Goal: Task Accomplishment & Management: Manage account settings

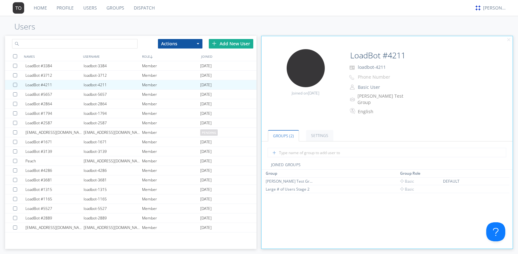
click at [109, 42] on input "text" at bounding box center [74, 44] width 125 height 10
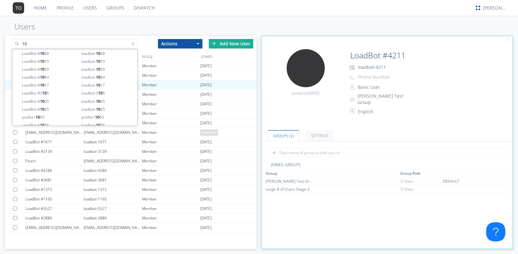
type input "1"
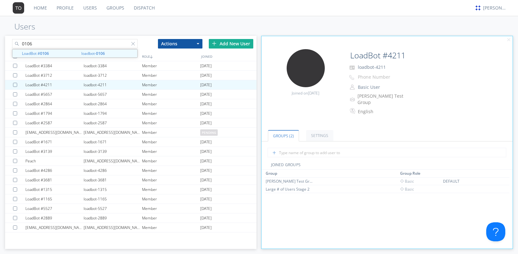
drag, startPoint x: 63, startPoint y: 46, endPoint x: -16, endPoint y: 37, distance: 78.9
click at [0, 37] on html "Home Profile Users Groups Dispatch alex austin Users 0106 LoadBot # 0106 loadbo…" at bounding box center [259, 127] width 518 height 254
type input "0106"
click at [245, 44] on div "Add New User" at bounding box center [231, 44] width 44 height 10
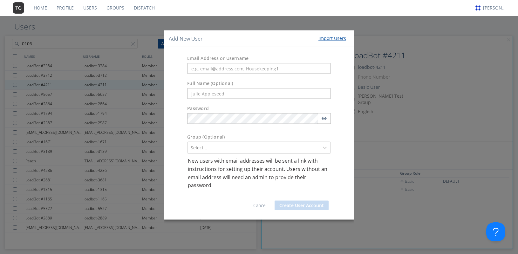
click at [434, 134] on div "Add New User Import Users Email Address or Username Full Name (Optional) Passwo…" at bounding box center [259, 127] width 518 height 254
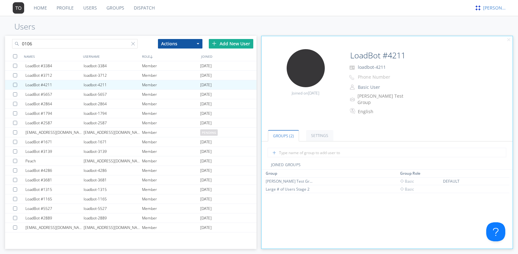
click at [489, 9] on div "[PERSON_NAME]" at bounding box center [495, 8] width 24 height 6
click at [413, 44] on div "Edit Avatar Joined on 2022-09-28 LoadBot #4211 loadbot-4211 Phone Number Basic …" at bounding box center [386, 79] width 257 height 93
click at [224, 45] on div "Add New User" at bounding box center [231, 44] width 44 height 10
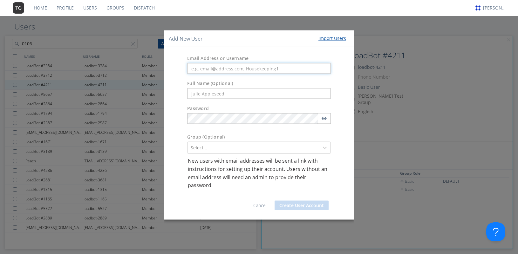
click at [229, 66] on input "text" at bounding box center [259, 68] width 144 height 11
click at [225, 68] on input "text" at bounding box center [259, 68] width 144 height 11
paste input "automation+0106"
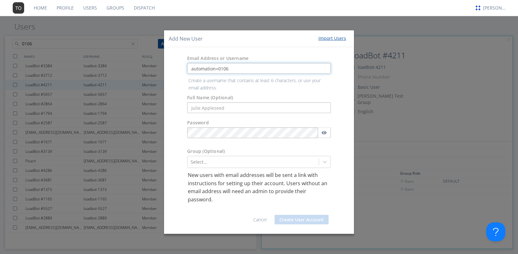
type input "automation+0106"
click at [216, 107] on form "Email Address or Username automation+0106 Create a username that contains at le…" at bounding box center [259, 140] width 180 height 177
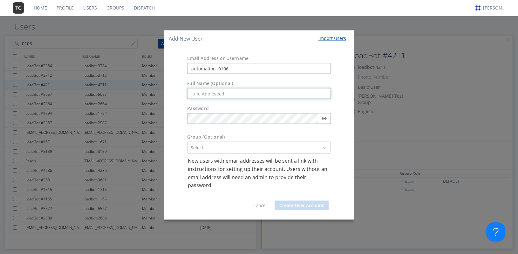
paste input "automation+0106"
click at [193, 90] on input "automation+0106" at bounding box center [259, 93] width 144 height 11
type input "Automation+0106"
click at [496, 41] on div "Add New User Import Users Email Address or Username automation+0106 Full Name (…" at bounding box center [259, 127] width 518 height 254
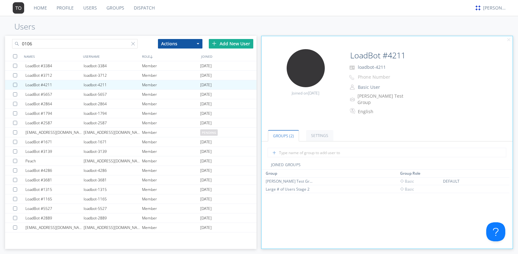
click at [237, 46] on div "Add New User" at bounding box center [231, 44] width 44 height 10
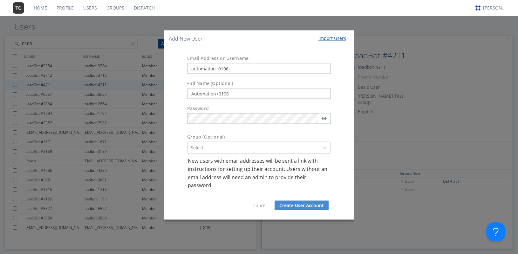
click at [342, 102] on div "Password" at bounding box center [259, 116] width 190 height 29
click at [307, 208] on button "Create User Account" at bounding box center [301, 206] width 54 height 10
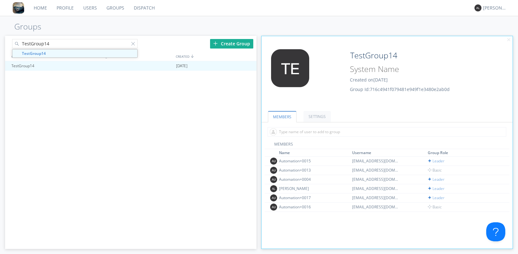
drag, startPoint x: 86, startPoint y: 46, endPoint x: -3, endPoint y: 45, distance: 89.2
click at [0, 45] on html "Home Profile Users Groups Dispatch Alejandro Groups TestGroup14 TestGroup14 Cre…" at bounding box center [259, 127] width 518 height 254
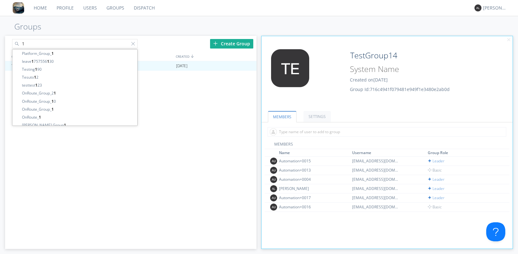
type input "1"
click at [85, 9] on link "Users" at bounding box center [89, 8] width 23 height 16
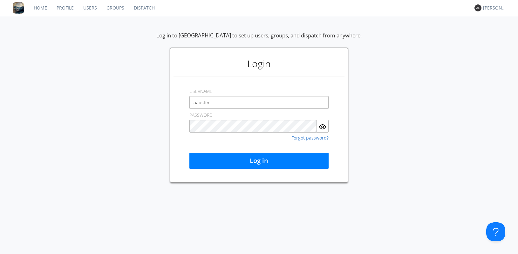
type input "aaustin+qeorg@orionlabs.io"
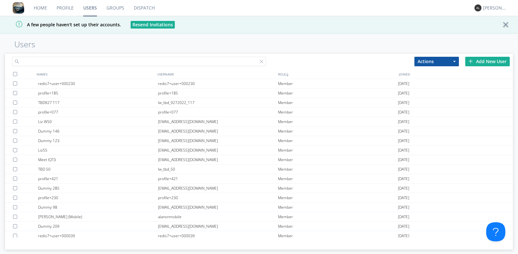
click at [97, 62] on input "text" at bounding box center [139, 62] width 254 height 10
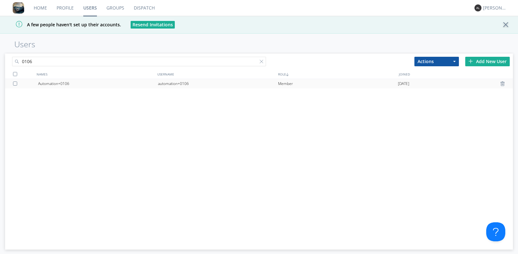
type input "0106"
click at [154, 83] on div "Automation+0106" at bounding box center [98, 84] width 120 height 10
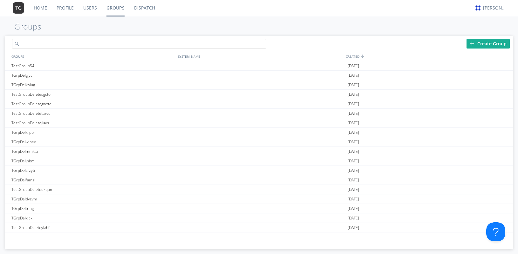
click at [74, 43] on input "text" at bounding box center [139, 44] width 254 height 10
